Goal: Obtain resource: Obtain resource

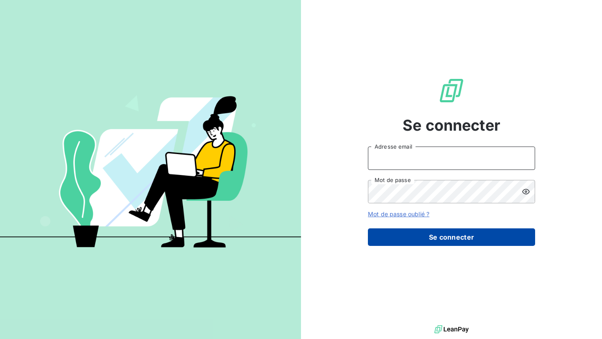
type input "nesrine@monga.io"
click at [421, 240] on button "Se connecter" at bounding box center [451, 238] width 167 height 18
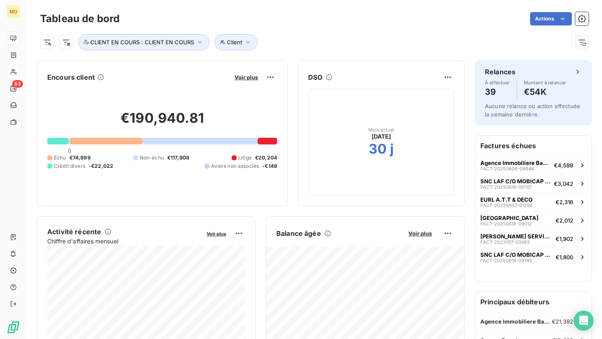
click at [17, 70] on icon at bounding box center [13, 72] width 7 height 7
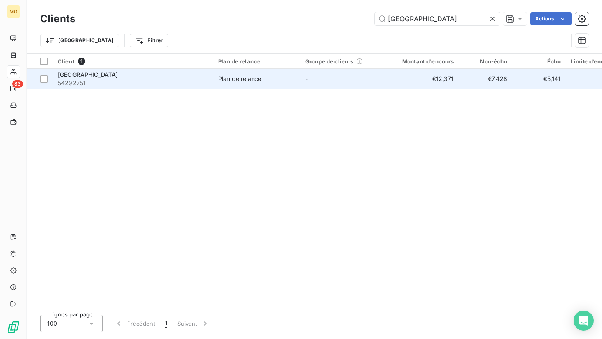
type input "le havre"
click at [175, 83] on span "54292751" at bounding box center [133, 83] width 150 height 8
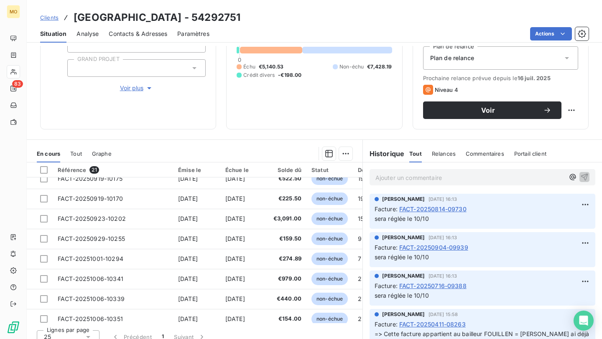
scroll to position [234, 0]
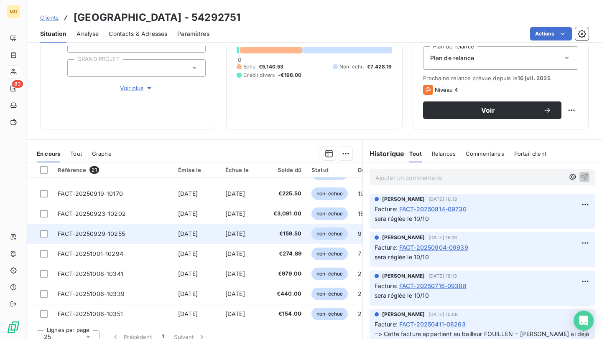
click at [245, 228] on td "[DATE]" at bounding box center [244, 234] width 48 height 20
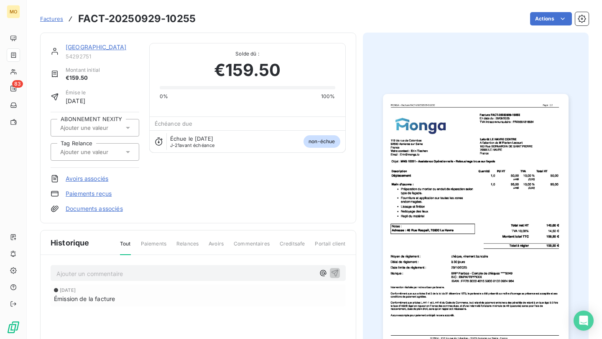
click at [357, 94] on div "Laforêt LE HAVRE CENTRE 54292751 Montant initial €159.50 Émise le 29 sept. 2025…" at bounding box center [314, 226] width 548 height 397
click at [92, 51] on div "Laforêt LE HAVRE CENTRE 54292751" at bounding box center [103, 51] width 74 height 17
click at [94, 46] on link "Laforêt LE HAVRE CENTRE" at bounding box center [96, 46] width 61 height 7
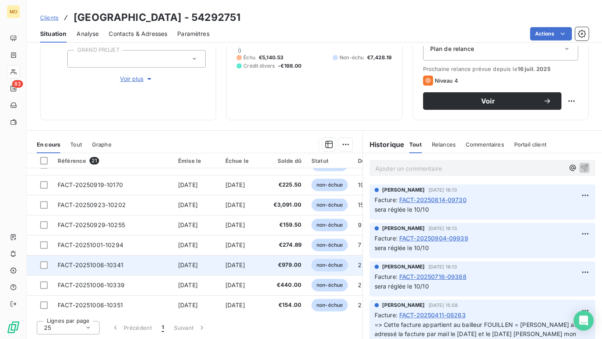
scroll to position [209, 0]
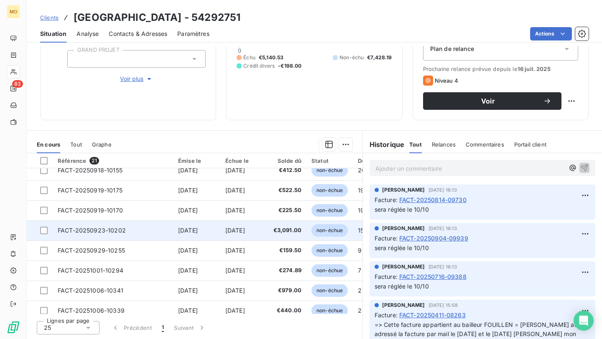
click at [263, 229] on td "[DATE]" at bounding box center [244, 231] width 48 height 20
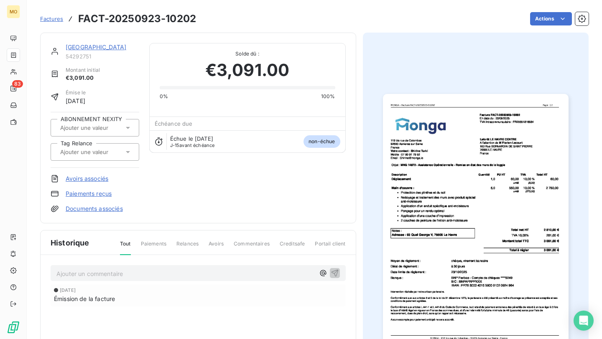
click at [417, 184] on img "button" at bounding box center [476, 225] width 186 height 262
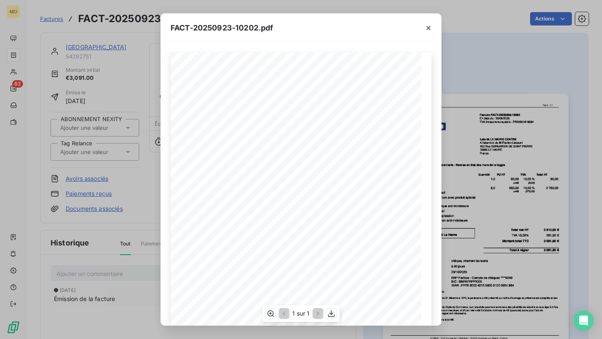
click at [210, 148] on span "MNG 14872 - Assistance Opérationnelle - Remise en état des murs de la loggia" at bounding box center [270, 148] width 142 height 4
copy span "14872"
drag, startPoint x: 203, startPoint y: 147, endPoint x: 217, endPoint y: 148, distance: 14.3
click at [217, 148] on span "MNG 14872 - Assistance Opérationnelle - Remise en état des murs de la loggia" at bounding box center [270, 148] width 142 height 4
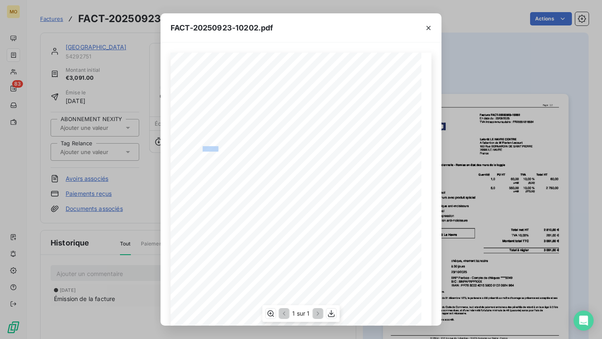
copy span "NG 1487"
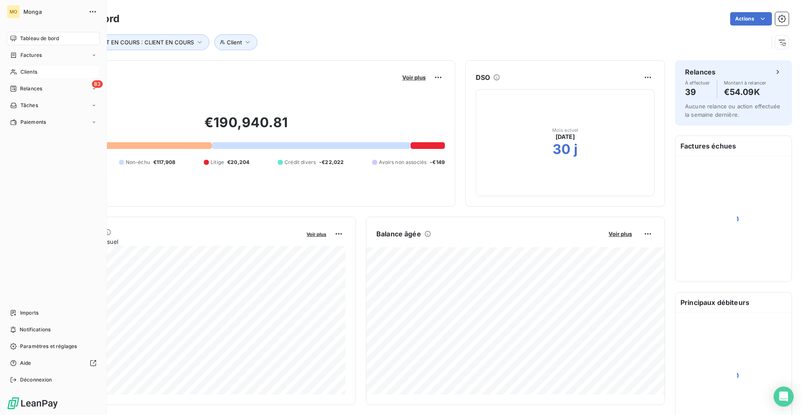
click at [27, 71] on span "Clients" at bounding box center [28, 72] width 17 height 8
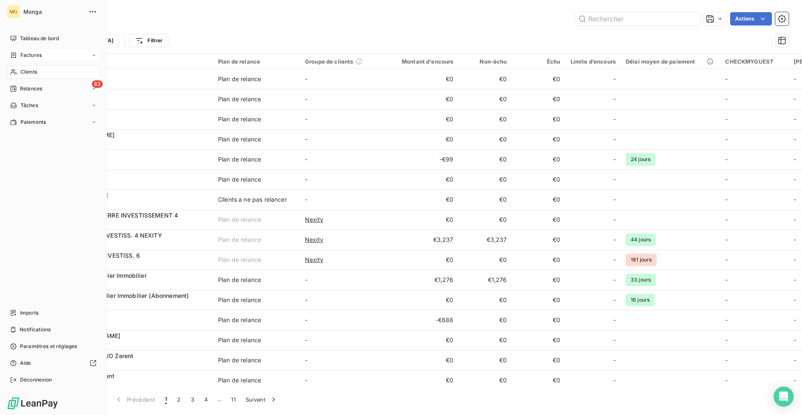
click at [25, 52] on span "Factures" at bounding box center [30, 55] width 21 height 8
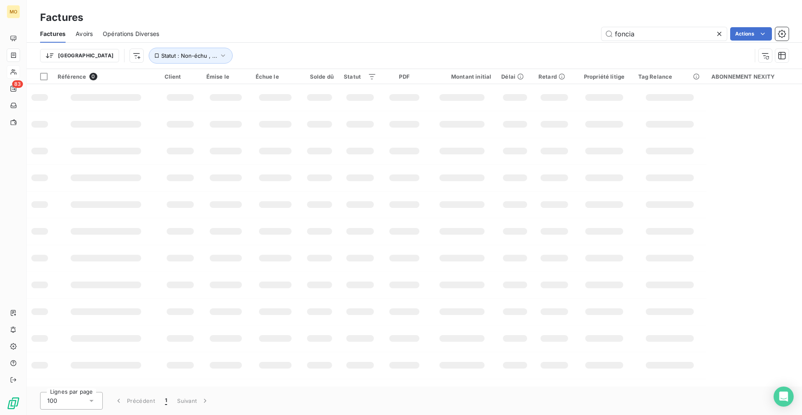
click at [625, 22] on div "Factures" at bounding box center [415, 17] width 776 height 15
click at [627, 32] on input "foncia" at bounding box center [664, 33] width 125 height 13
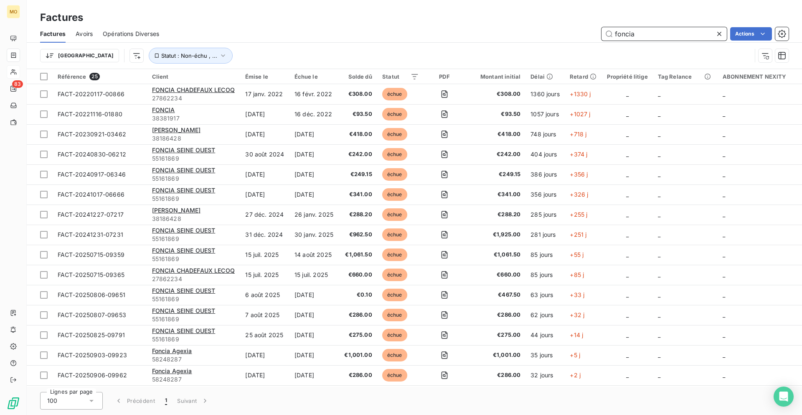
click at [627, 32] on input "foncia" at bounding box center [664, 33] width 125 height 13
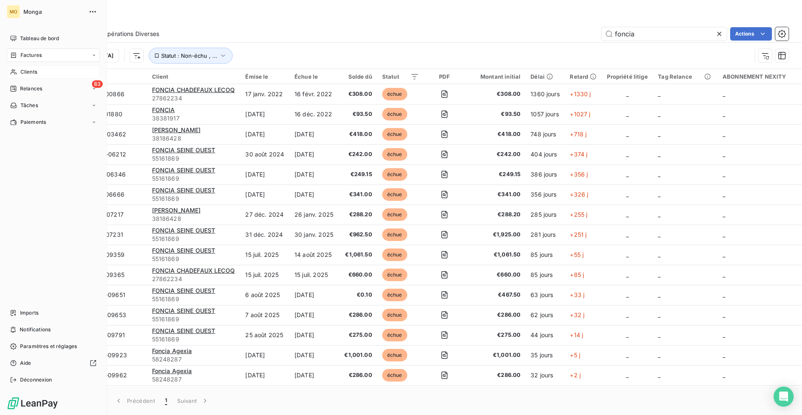
click at [5, 36] on div "MO Monga Tableau de bord Factures Clients 83 Relances Tâches Paiements Imports …" at bounding box center [53, 207] width 107 height 415
click at [16, 36] on icon at bounding box center [13, 38] width 7 height 7
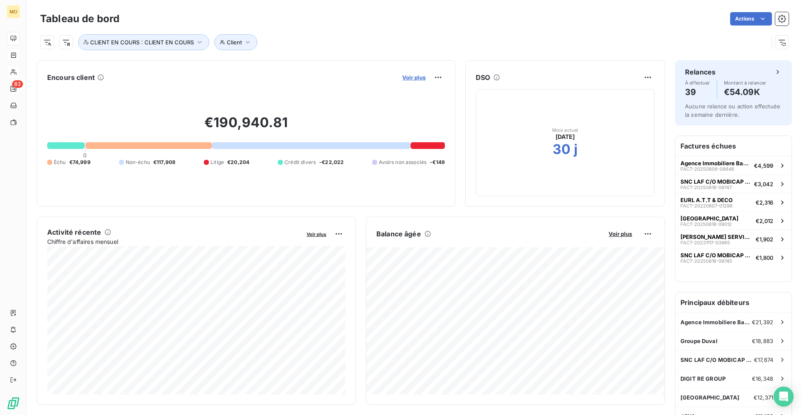
click at [420, 77] on span "Voir plus" at bounding box center [413, 77] width 23 height 7
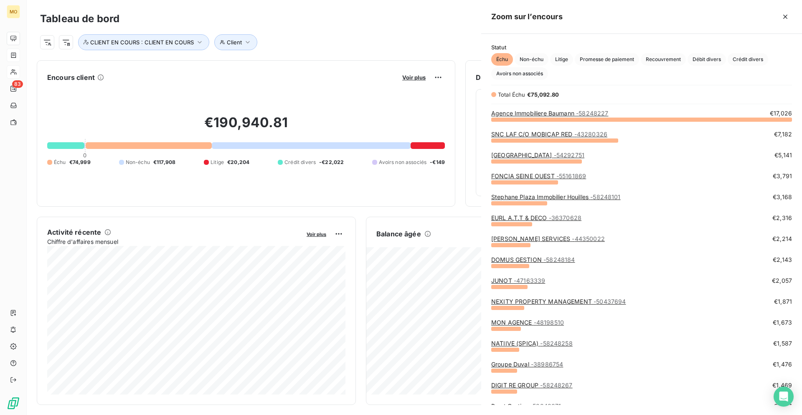
scroll to position [295, 321]
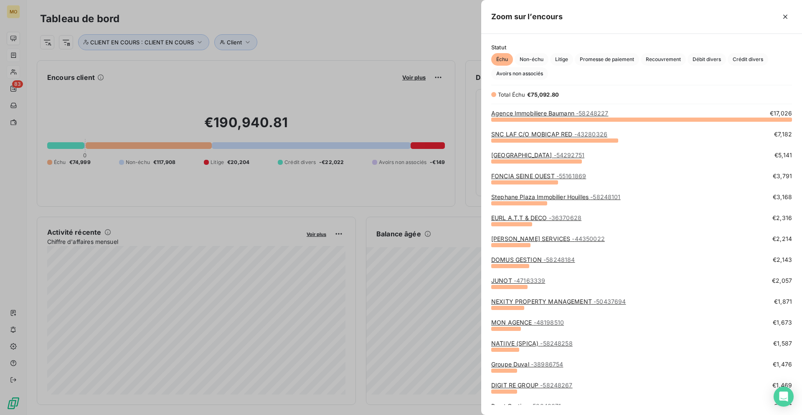
click at [379, 66] on div at bounding box center [401, 207] width 802 height 415
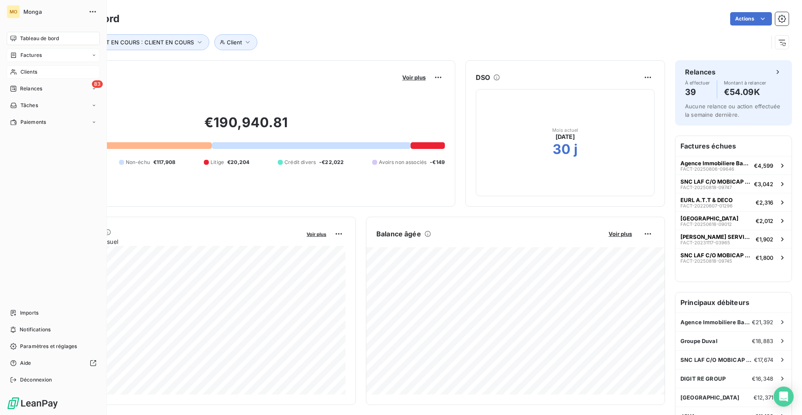
click at [16, 72] on icon at bounding box center [13, 72] width 7 height 7
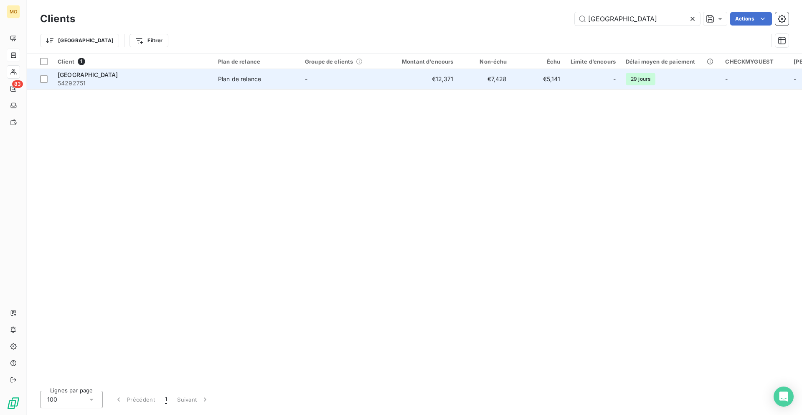
type input "le havre"
click at [158, 81] on span "54292751" at bounding box center [133, 83] width 150 height 8
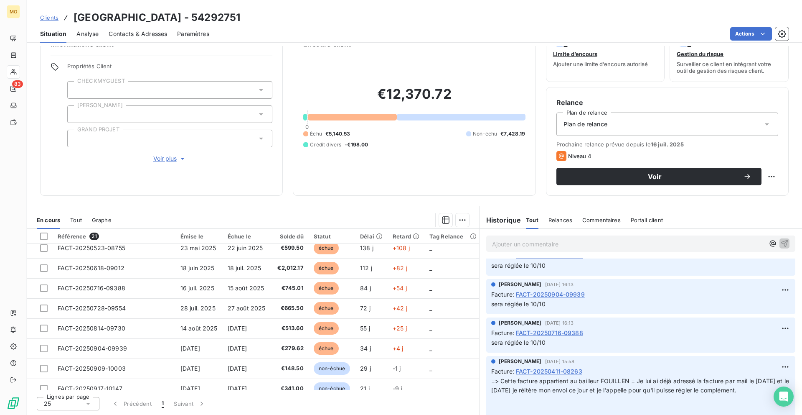
scroll to position [46, 0]
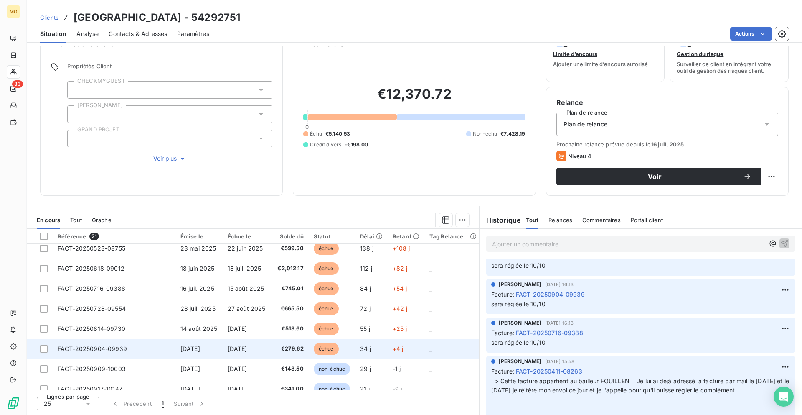
click at [272, 346] on td "€279.62" at bounding box center [289, 348] width 38 height 20
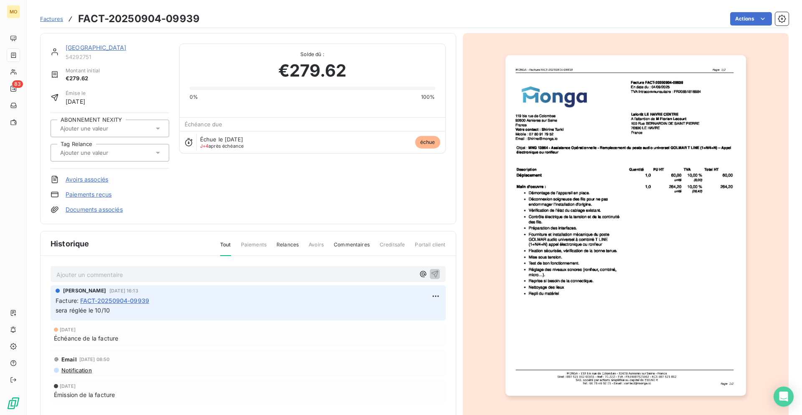
scroll to position [1, 0]
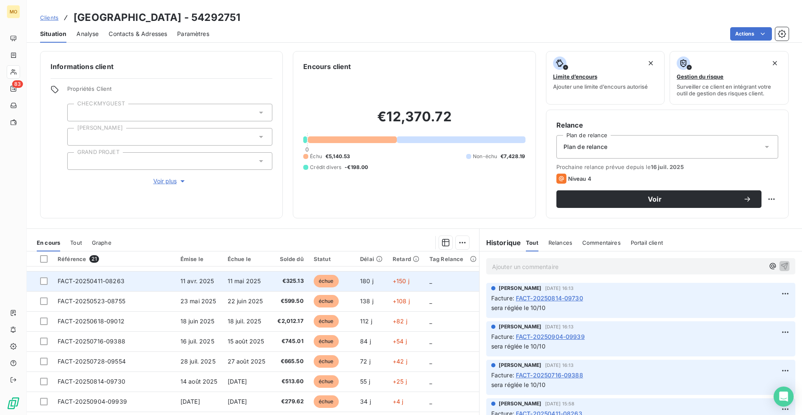
scroll to position [14, 0]
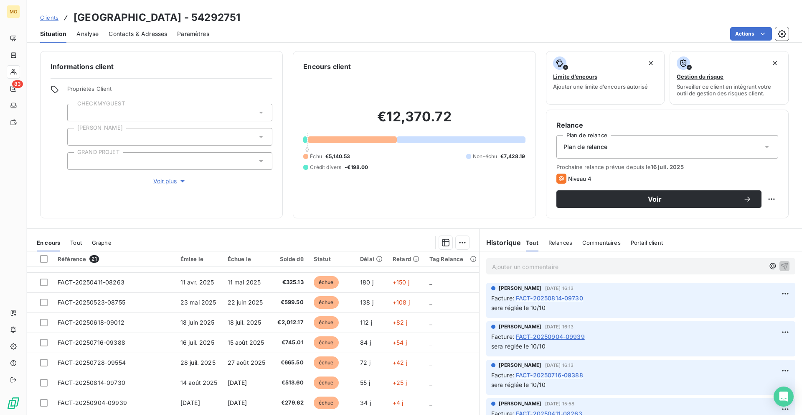
click at [348, 219] on div "Informations client Propriétés Client CHECKMYGUEST Duval GRAND PROJET Voir plus…" at bounding box center [415, 230] width 776 height 369
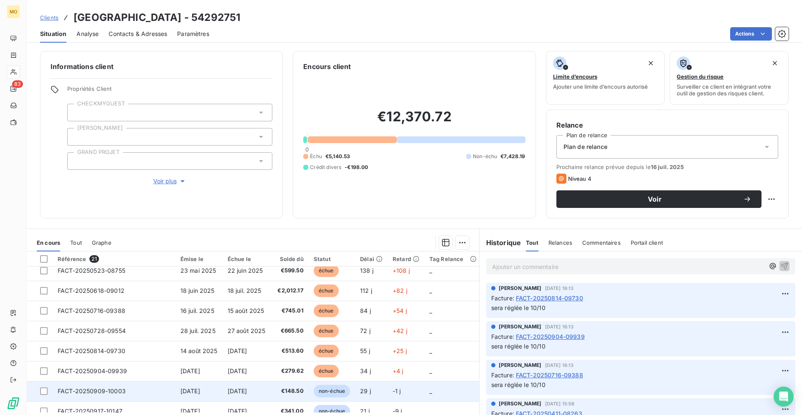
scroll to position [45, 0]
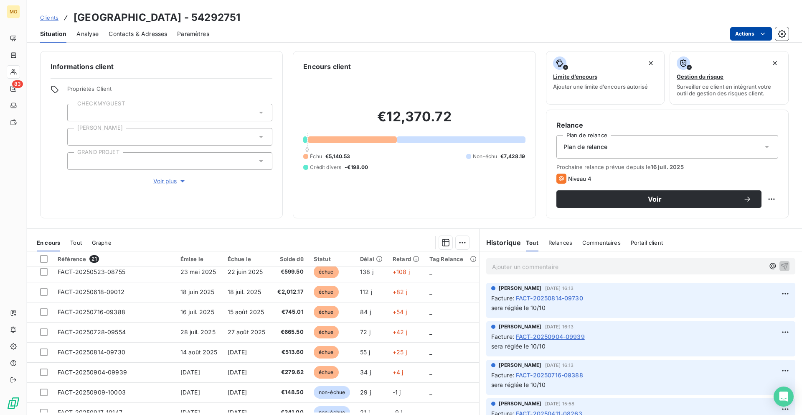
click at [753, 30] on html "MO 83 Clients Laforêt [GEOGRAPHIC_DATA] - 54292751 Situation Analyse Contacts &…" at bounding box center [401, 207] width 802 height 415
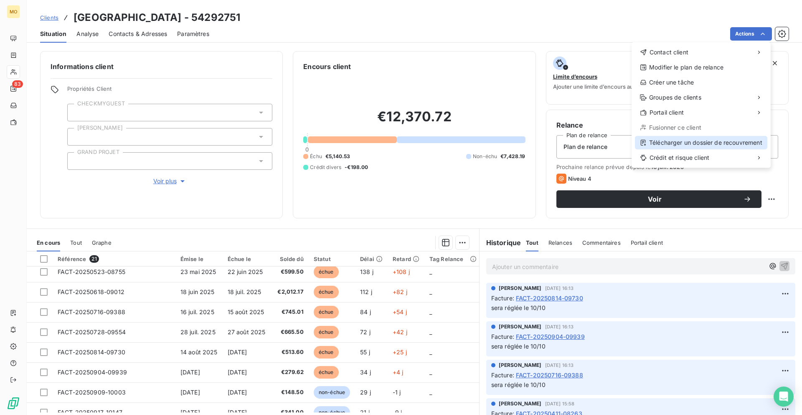
click at [686, 138] on div "Télécharger un dossier de recouvrement" at bounding box center [701, 142] width 132 height 13
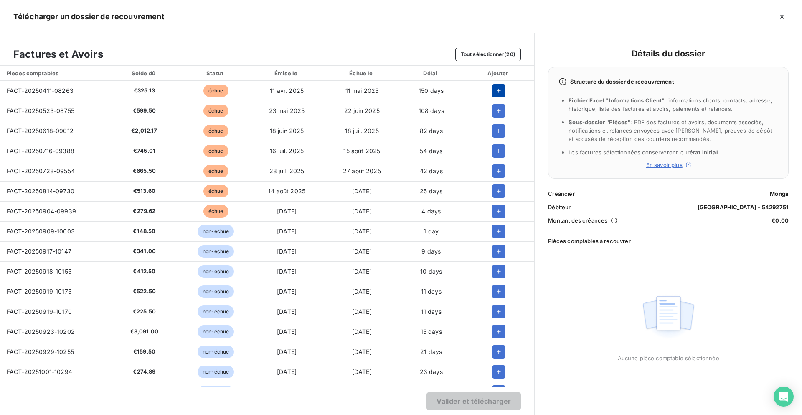
click at [496, 92] on icon "button" at bounding box center [499, 90] width 8 height 8
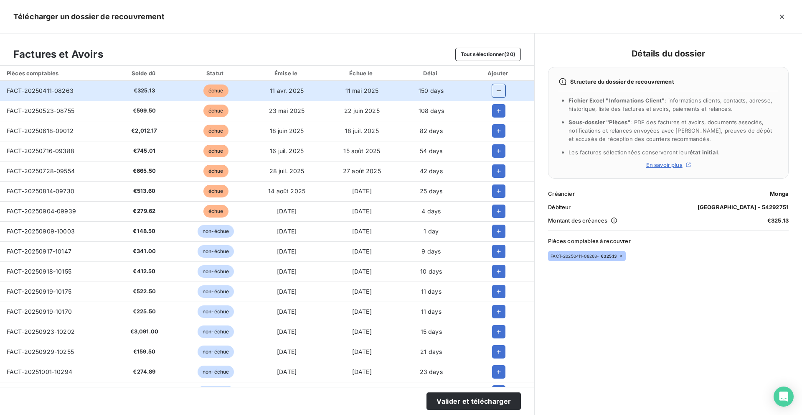
click at [496, 119] on td at bounding box center [498, 111] width 71 height 20
click at [495, 114] on icon "button" at bounding box center [499, 111] width 8 height 8
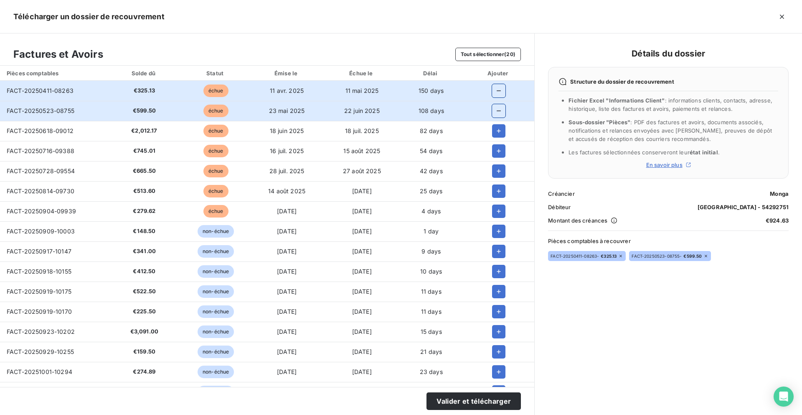
click at [492, 140] on td at bounding box center [498, 131] width 71 height 20
click at [495, 132] on icon "button" at bounding box center [499, 131] width 8 height 8
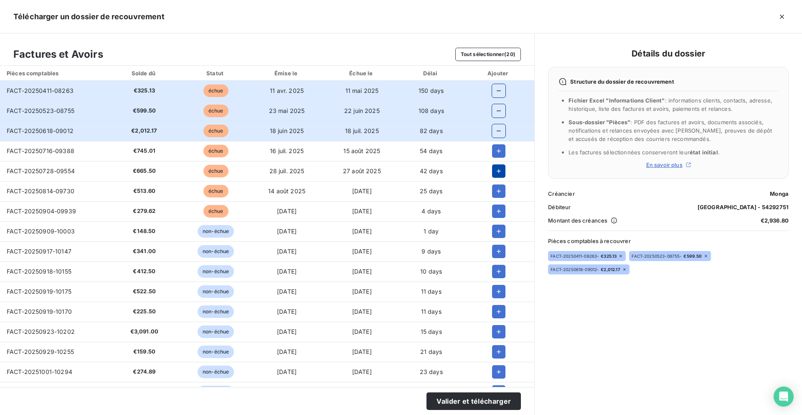
click at [495, 170] on icon "button" at bounding box center [499, 171] width 8 height 8
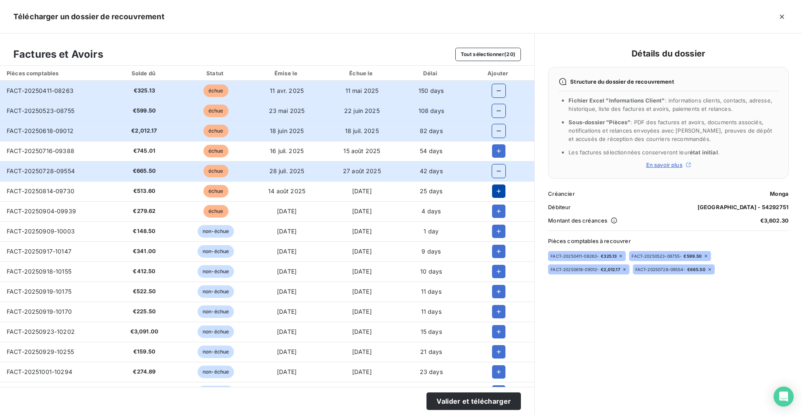
click at [497, 192] on icon "button" at bounding box center [499, 191] width 8 height 8
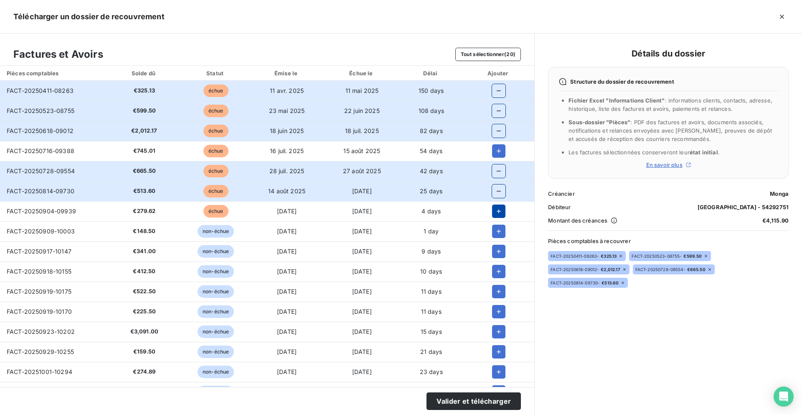
click at [497, 214] on icon "button" at bounding box center [499, 211] width 8 height 8
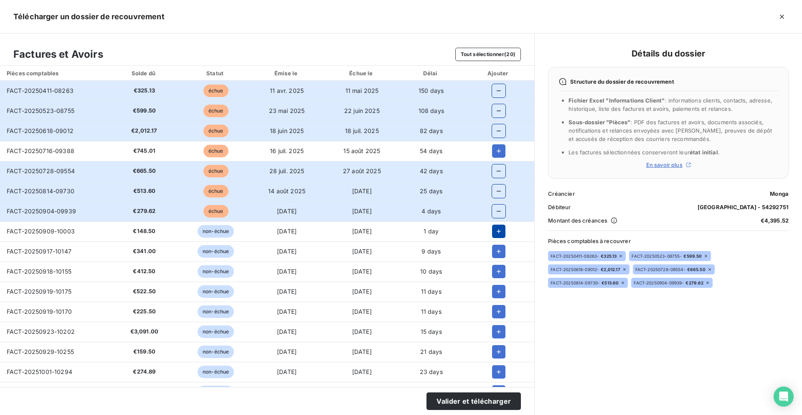
click at [498, 230] on icon "button" at bounding box center [499, 231] width 8 height 8
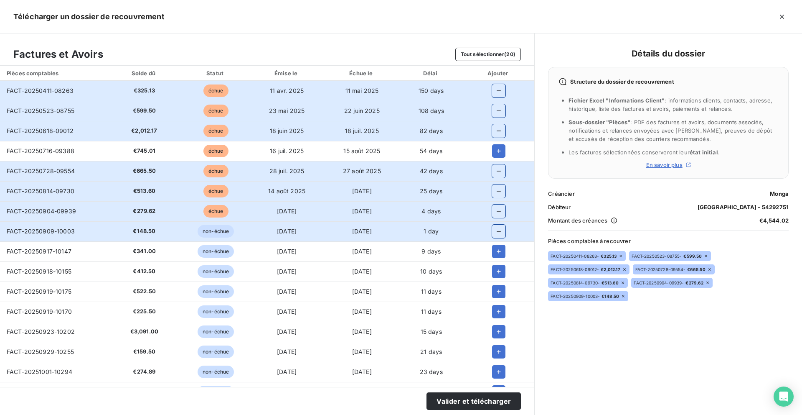
click at [495, 229] on icon "button" at bounding box center [499, 231] width 8 height 8
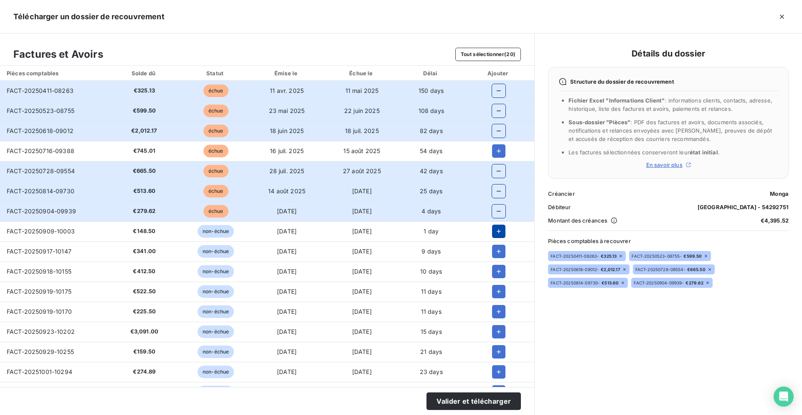
scroll to position [96, 0]
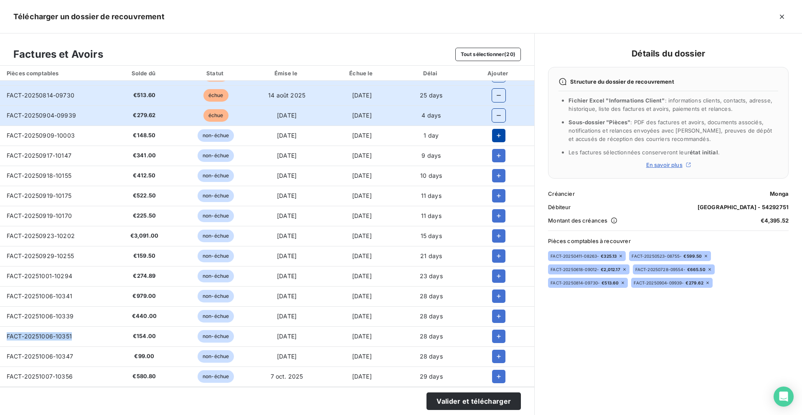
drag, startPoint x: 82, startPoint y: 336, endPoint x: 8, endPoint y: 336, distance: 74.8
click at [8, 336] on td "FACT-20251006-10351" at bounding box center [53, 336] width 107 height 20
copy span "FACT-20251006-10351"
click at [50, 359] on span "FACT-20251006-10347" at bounding box center [40, 355] width 66 height 7
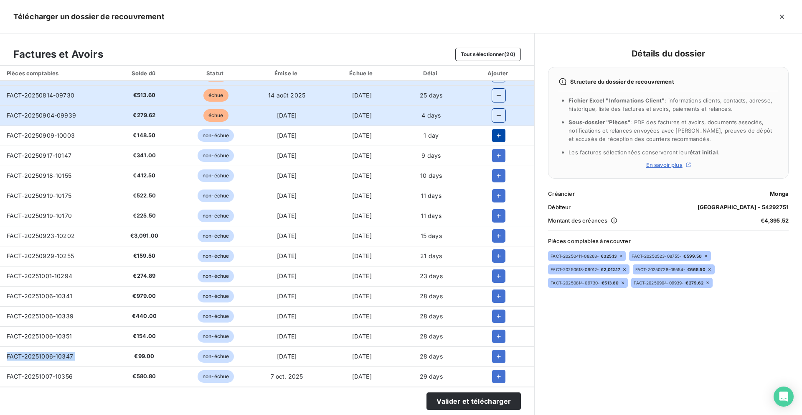
click at [50, 359] on span "FACT-20251006-10347" at bounding box center [40, 355] width 66 height 7
copy span "FACT-20251006-10347"
click at [79, 372] on td "FACT-20251007-10356" at bounding box center [53, 376] width 107 height 20
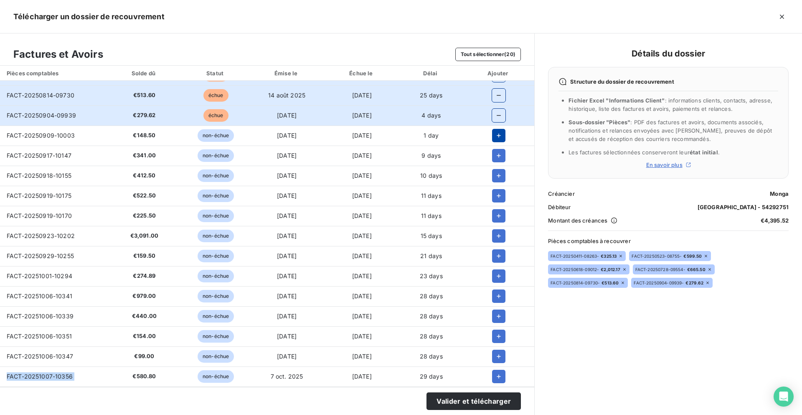
copy span "FACT-20251007-10356"
click at [488, 136] on div at bounding box center [499, 135] width 58 height 13
click at [499, 136] on icon "button" at bounding box center [499, 135] width 8 height 8
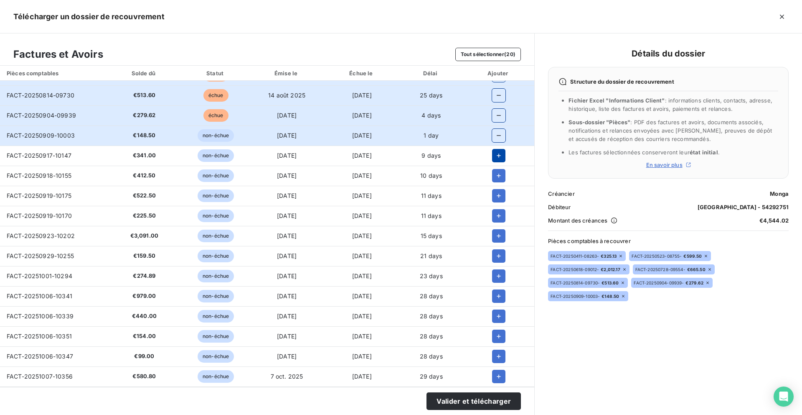
click at [498, 157] on icon "button" at bounding box center [499, 155] width 8 height 8
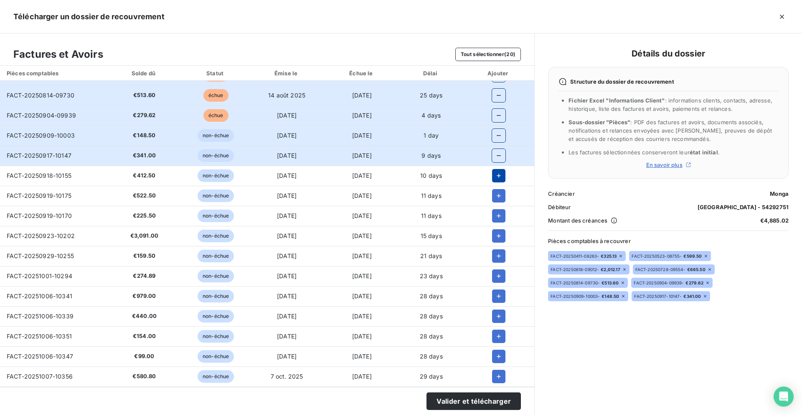
drag, startPoint x: 501, startPoint y: 175, endPoint x: 501, endPoint y: 180, distance: 4.2
click at [501, 175] on button "button" at bounding box center [498, 175] width 13 height 13
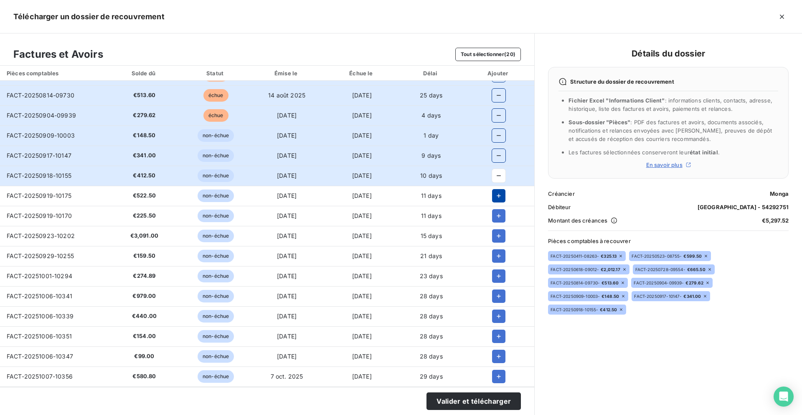
click at [500, 196] on button "button" at bounding box center [498, 195] width 13 height 13
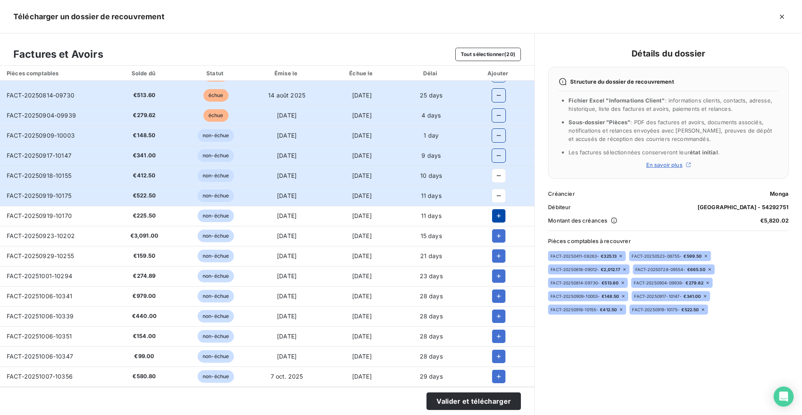
click at [496, 221] on button "button" at bounding box center [498, 215] width 13 height 13
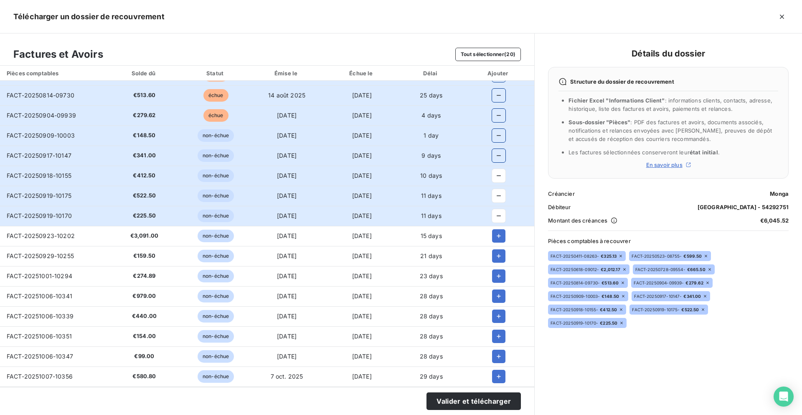
click at [497, 243] on td at bounding box center [498, 236] width 71 height 20
click at [497, 241] on button "button" at bounding box center [498, 235] width 13 height 13
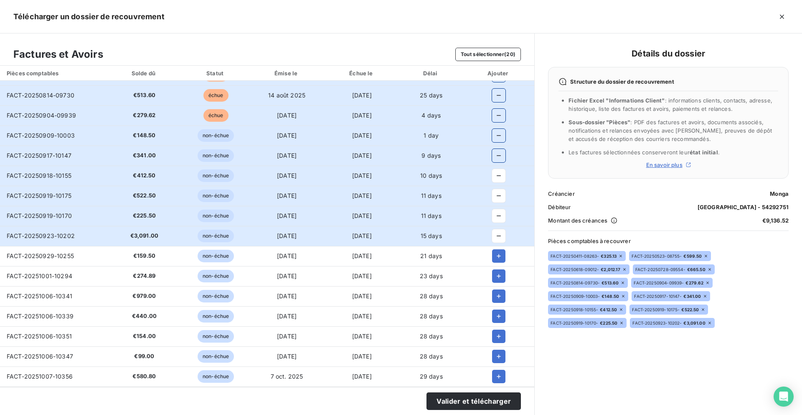
click at [497, 265] on td at bounding box center [498, 256] width 71 height 20
click at [496, 260] on button "button" at bounding box center [498, 255] width 13 height 13
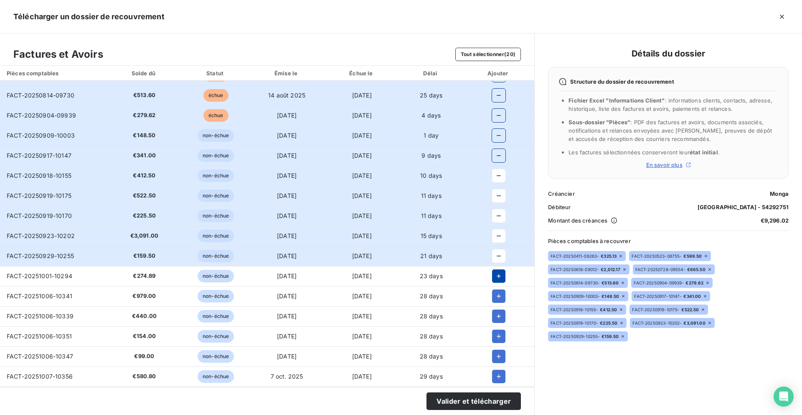
click at [497, 275] on icon "button" at bounding box center [499, 276] width 4 height 4
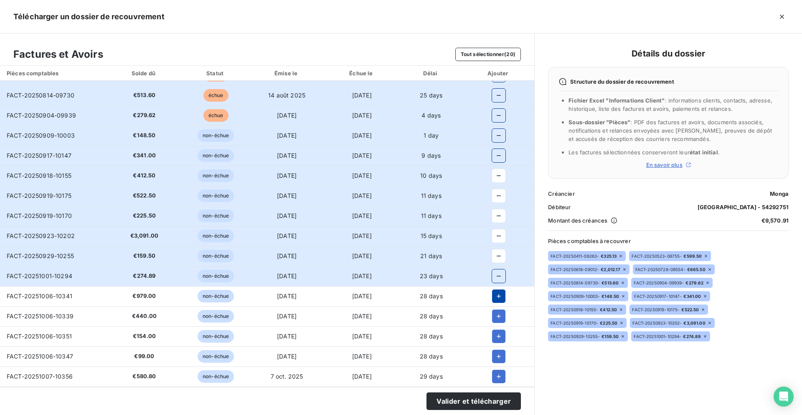
click at [496, 300] on icon "button" at bounding box center [499, 296] width 8 height 8
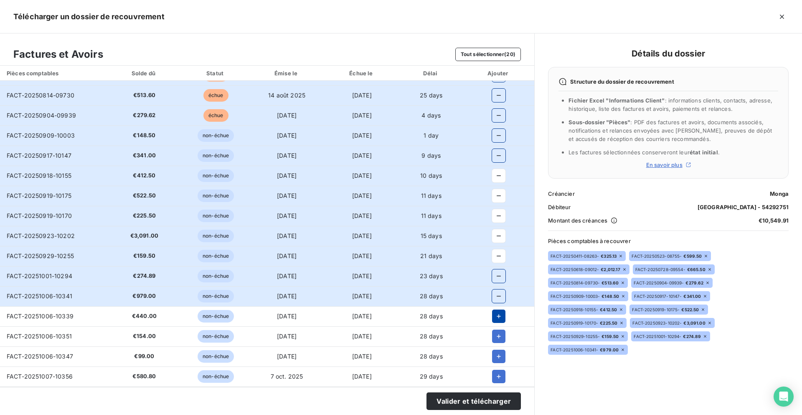
click at [496, 313] on icon "button" at bounding box center [499, 316] width 8 height 8
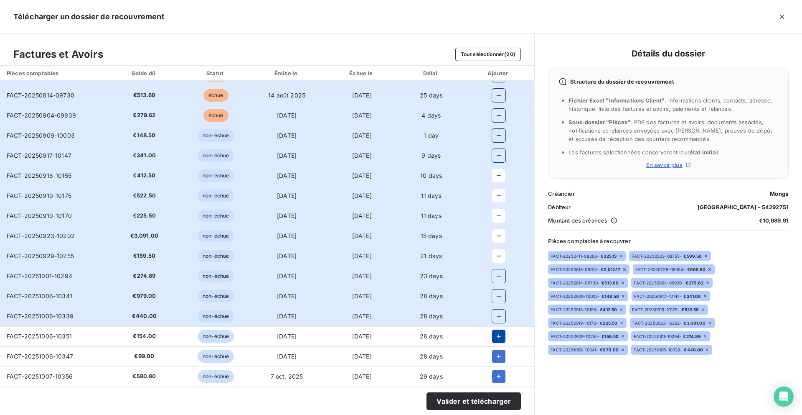
click at [496, 339] on icon "button" at bounding box center [499, 336] width 8 height 8
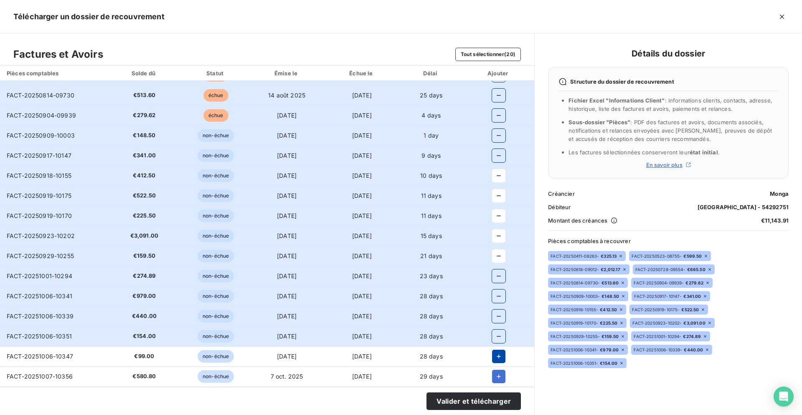
click at [497, 358] on icon "button" at bounding box center [499, 356] width 8 height 8
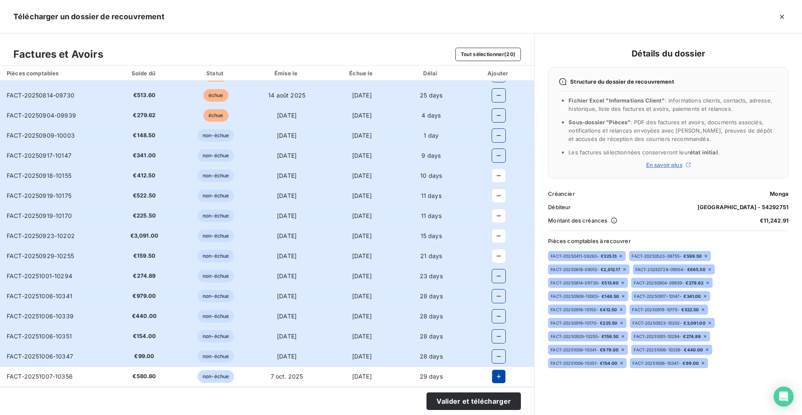
click at [497, 381] on button "button" at bounding box center [498, 375] width 13 height 13
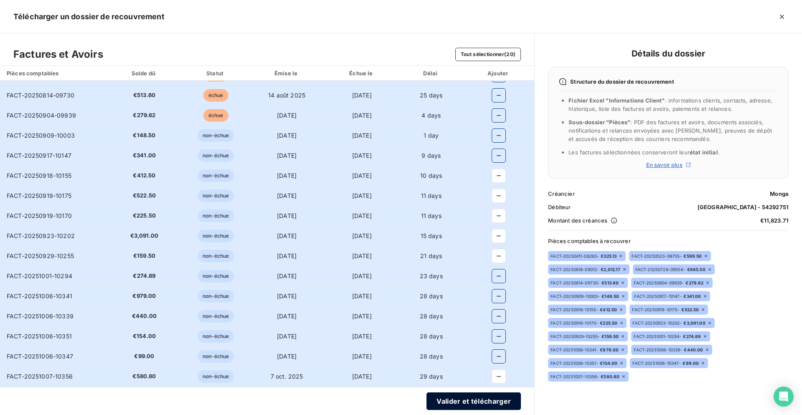
click at [476, 407] on button "Valider et télécharger" at bounding box center [474, 401] width 94 height 18
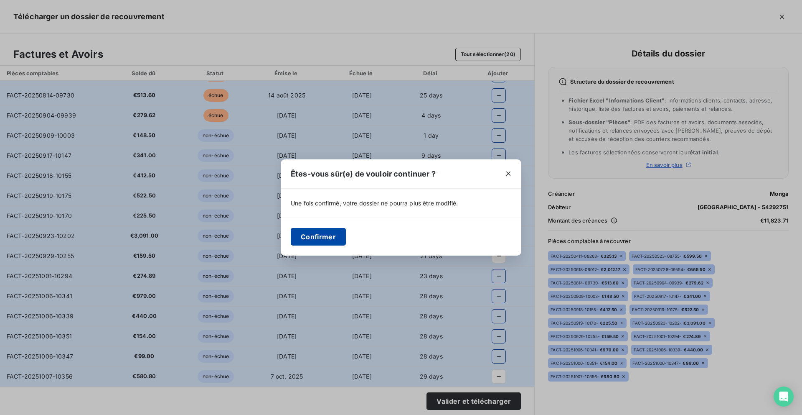
click at [319, 237] on button "Confirmer" at bounding box center [318, 237] width 55 height 18
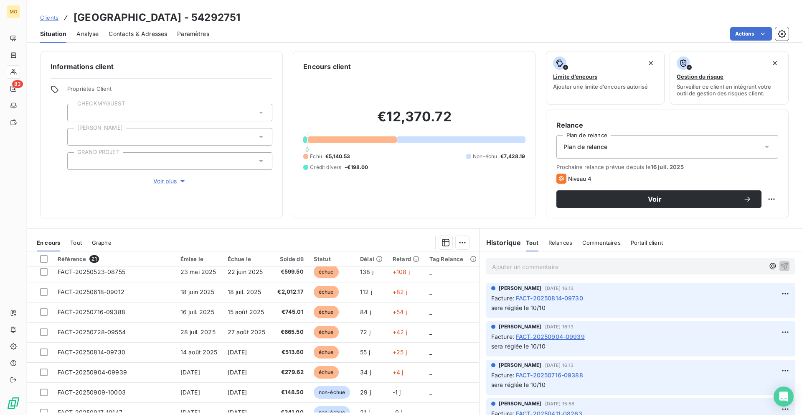
click at [744, 26] on div "Situation Analyse Contacts & Adresses Paramètres Actions" at bounding box center [415, 34] width 776 height 18
click at [744, 31] on html "MO 83 Clients Laforêt [GEOGRAPHIC_DATA] - 54292751 Situation Analyse Contacts &…" at bounding box center [401, 207] width 802 height 415
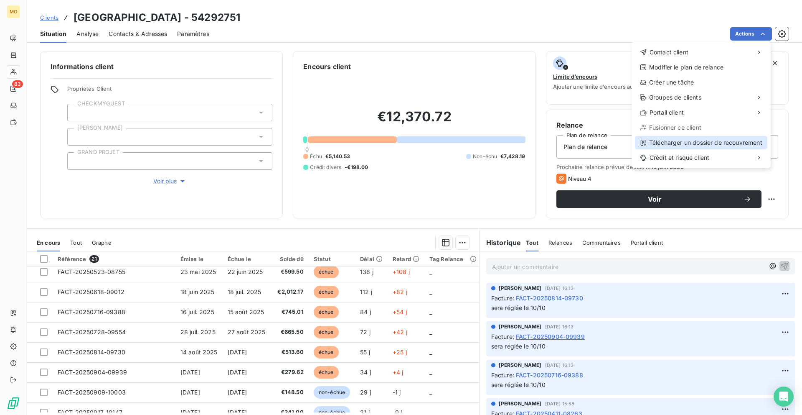
click at [663, 141] on div "Télécharger un dossier de recouvrement" at bounding box center [701, 142] width 132 height 13
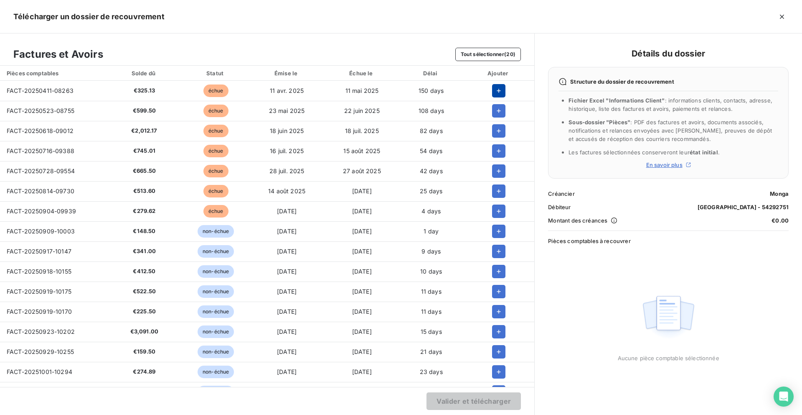
click at [496, 94] on icon "button" at bounding box center [499, 90] width 8 height 8
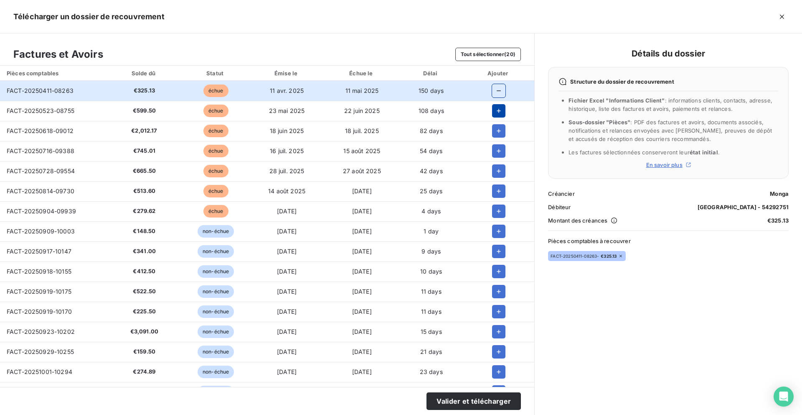
click at [497, 109] on icon "button" at bounding box center [499, 111] width 4 height 4
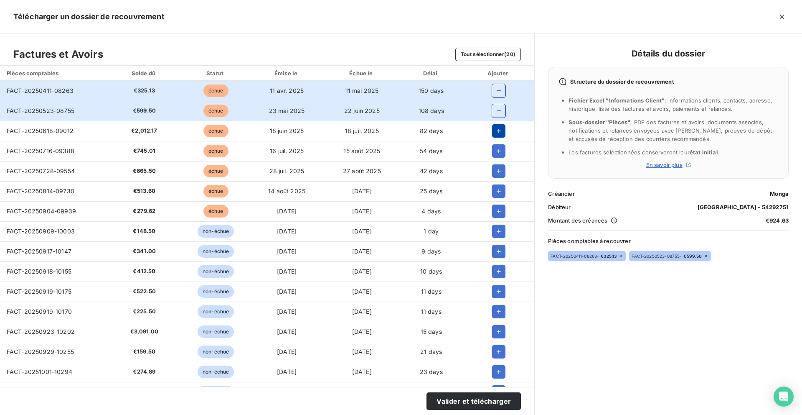
click at [497, 130] on icon "button" at bounding box center [499, 131] width 4 height 4
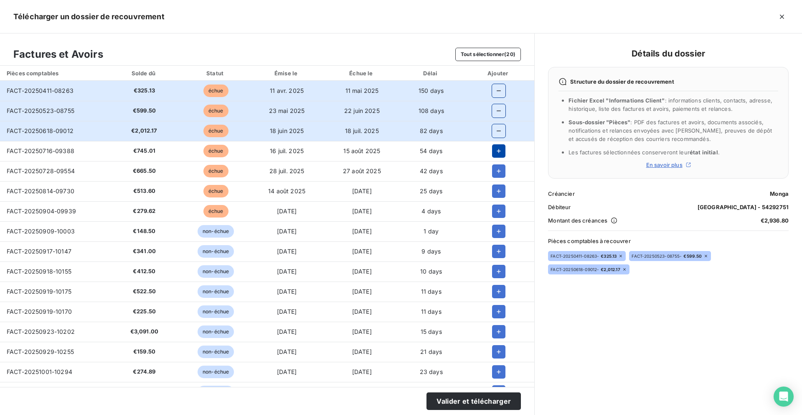
click at [496, 147] on icon "button" at bounding box center [499, 151] width 8 height 8
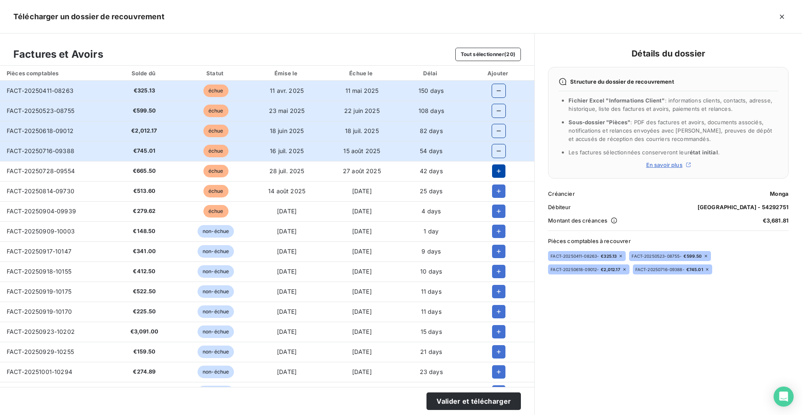
click at [497, 171] on icon "button" at bounding box center [499, 171] width 4 height 4
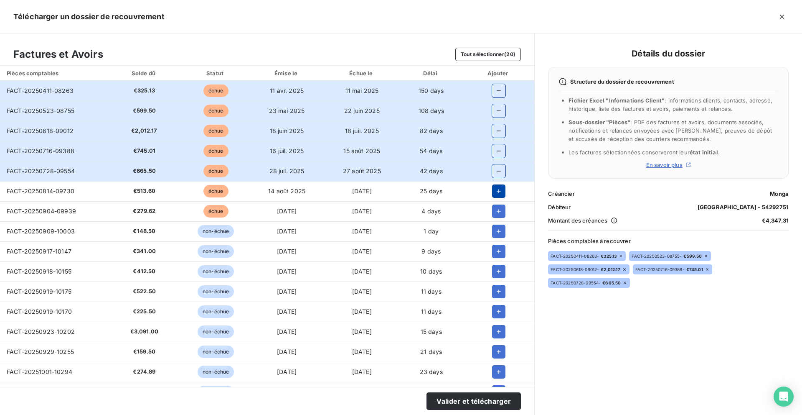
click at [499, 191] on icon "button" at bounding box center [499, 191] width 8 height 8
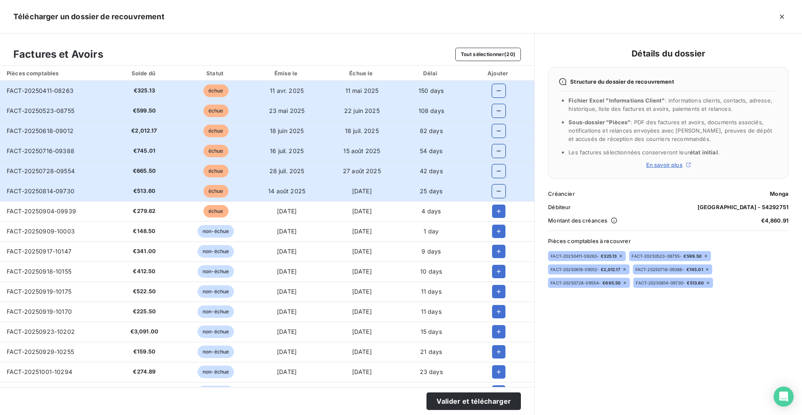
click at [498, 154] on icon "button" at bounding box center [499, 151] width 8 height 8
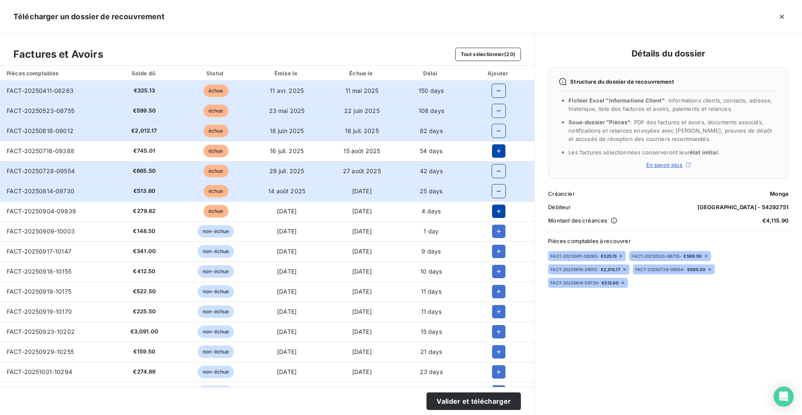
click at [495, 211] on icon "button" at bounding box center [499, 211] width 8 height 8
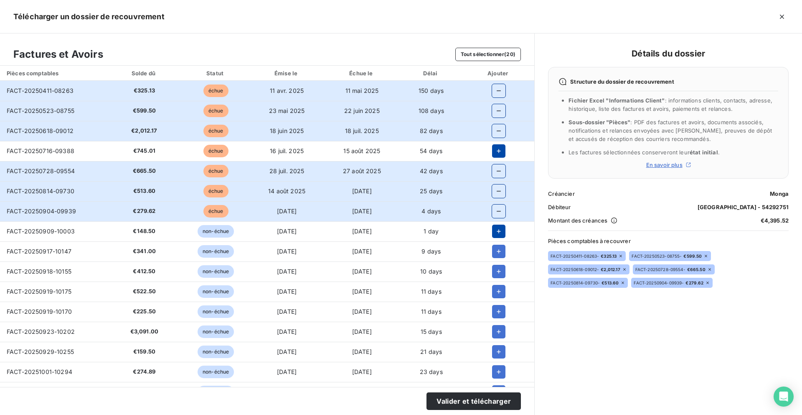
click at [495, 228] on icon "button" at bounding box center [499, 231] width 8 height 8
